Goal: Contribute content: Contribute content

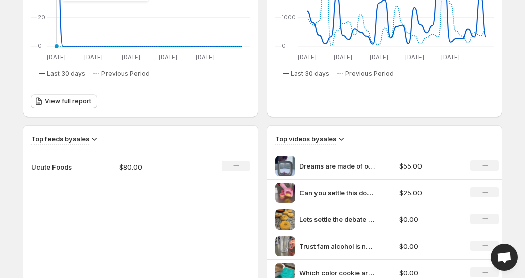
scroll to position [232, 0]
click at [235, 164] on icon "No change" at bounding box center [236, 166] width 6 height 8
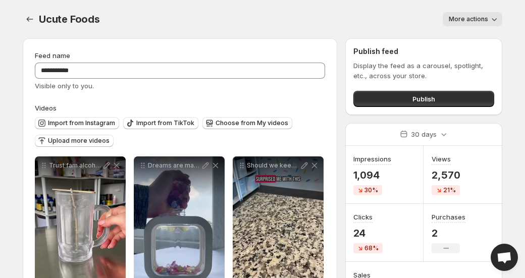
scroll to position [3, 0]
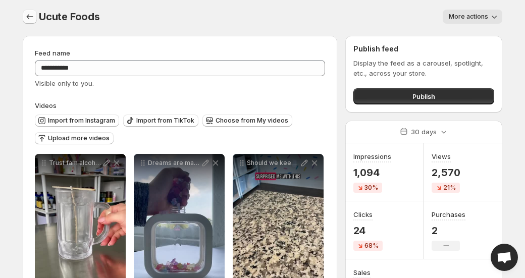
click at [28, 20] on icon "Settings" at bounding box center [30, 17] width 10 height 10
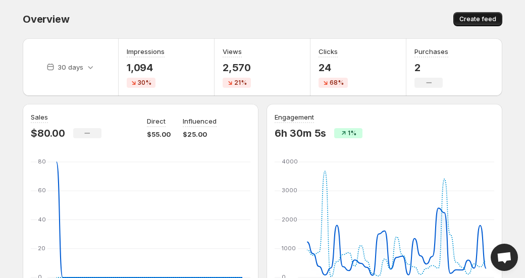
click at [488, 19] on span "Create feed" at bounding box center [477, 19] width 37 height 8
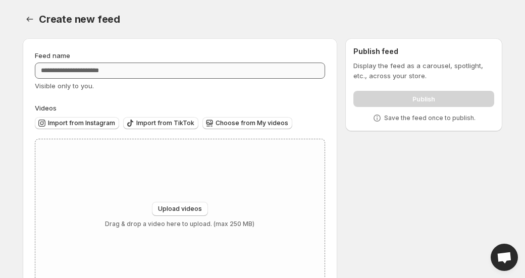
scroll to position [1, 0]
click at [32, 21] on icon "Settings" at bounding box center [30, 19] width 10 height 10
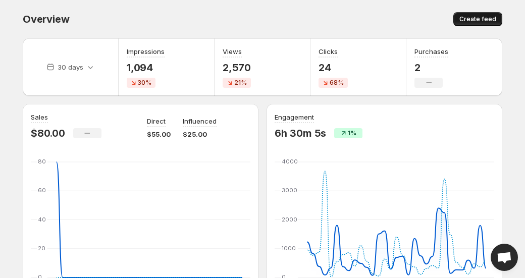
click at [477, 18] on span "Create feed" at bounding box center [477, 19] width 37 height 8
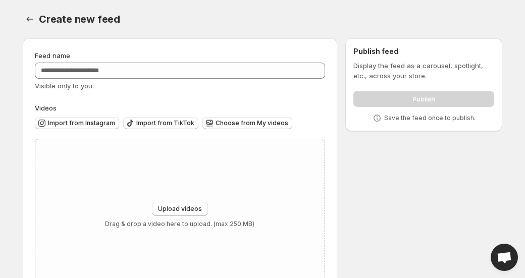
scroll to position [37, 0]
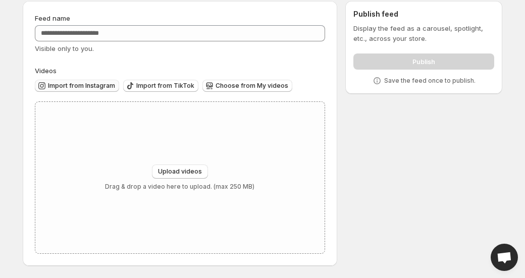
click at [91, 88] on span "Import from Instagram" at bounding box center [81, 86] width 67 height 8
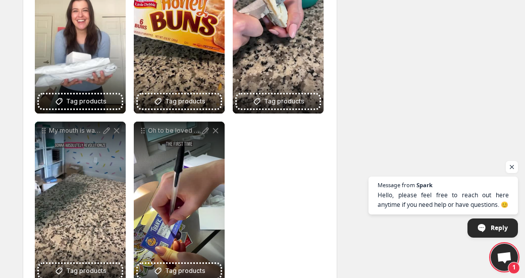
scroll to position [573, 0]
